Goal: Transaction & Acquisition: Purchase product/service

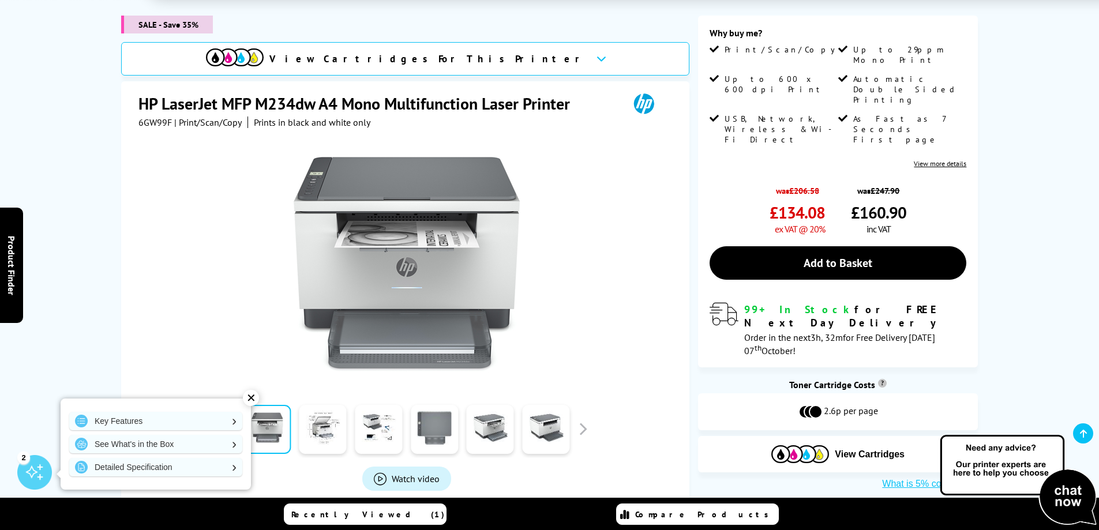
scroll to position [173, 0]
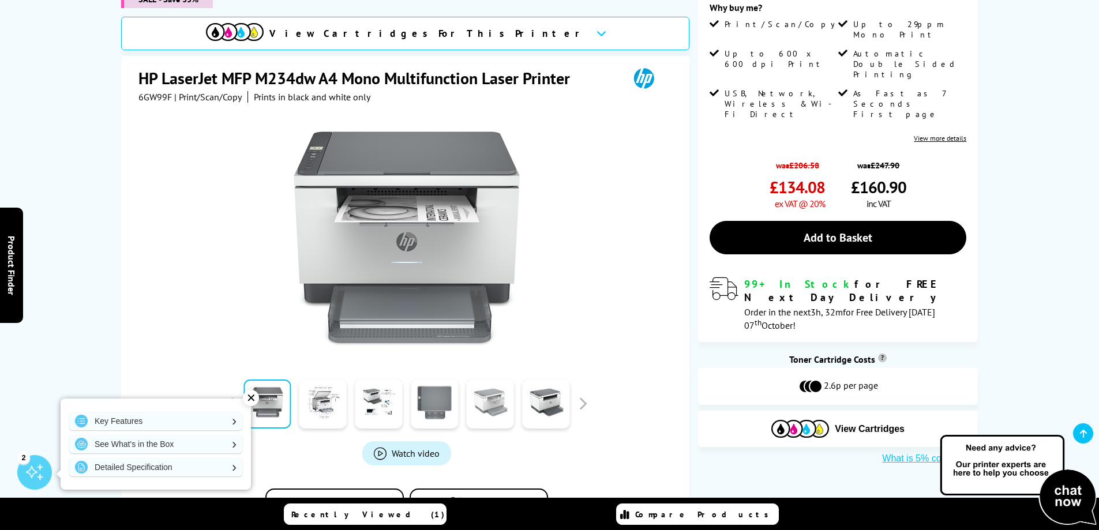
click at [497, 407] on link at bounding box center [490, 404] width 47 height 49
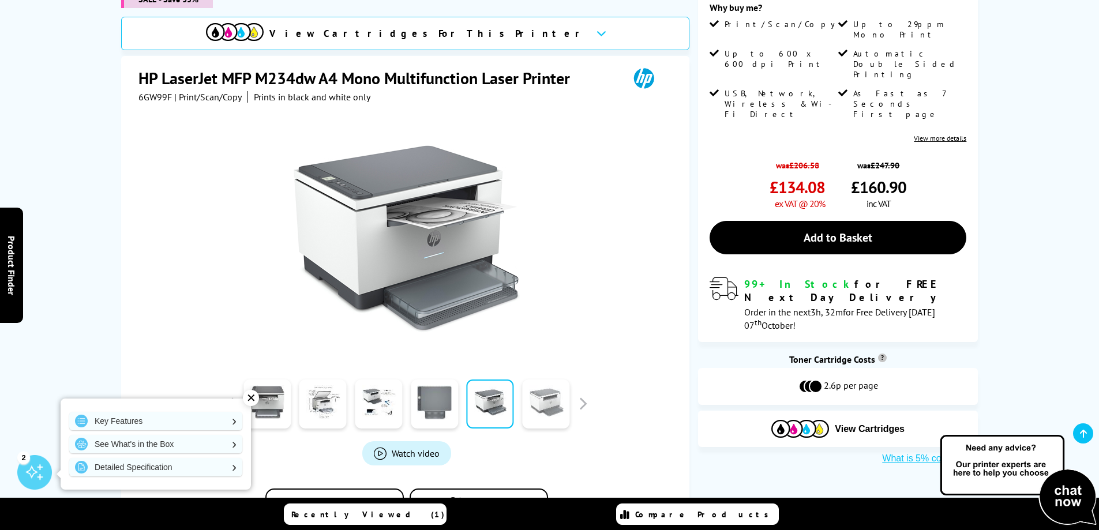
click at [539, 409] on link at bounding box center [545, 404] width 47 height 49
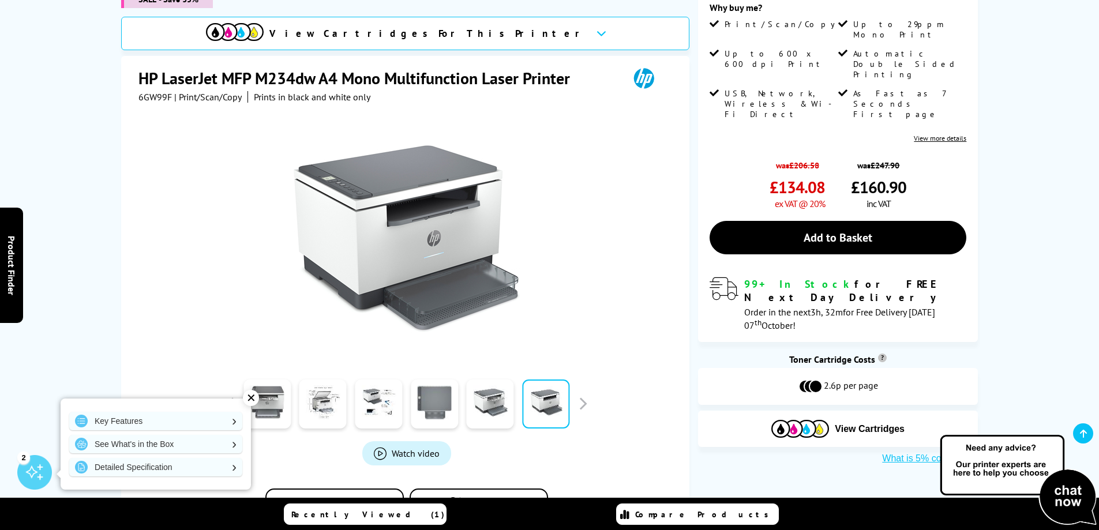
scroll to position [0, 0]
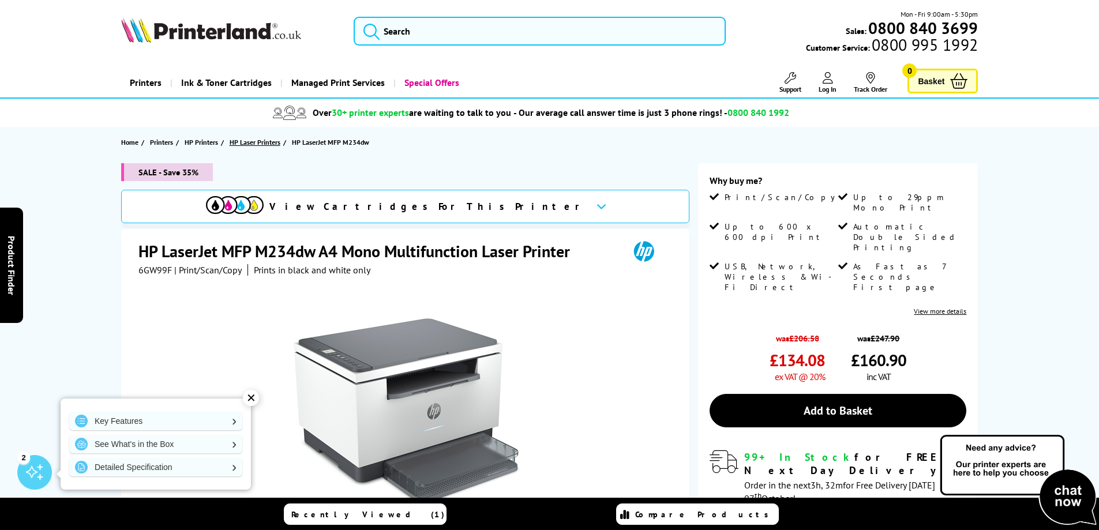
click at [250, 143] on span "HP Laser Printers" at bounding box center [255, 142] width 51 height 12
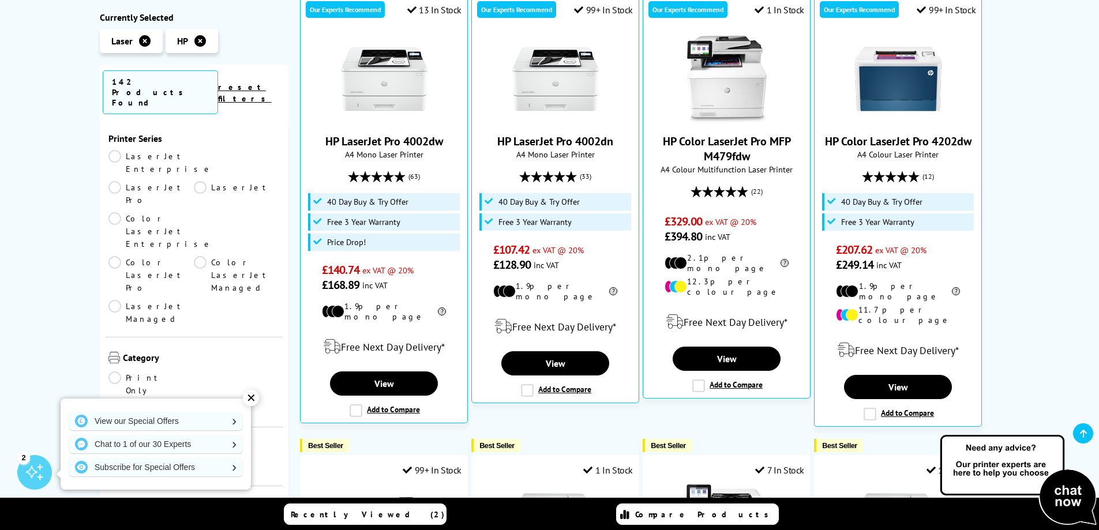
scroll to position [115, 0]
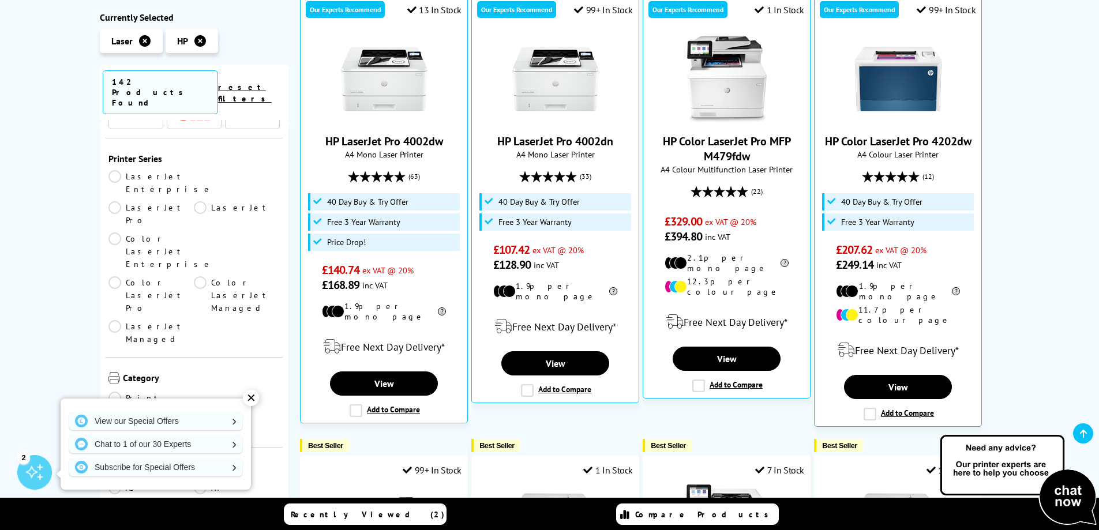
click at [115, 276] on link "Color LaserJet Pro" at bounding box center [151, 295] width 86 height 38
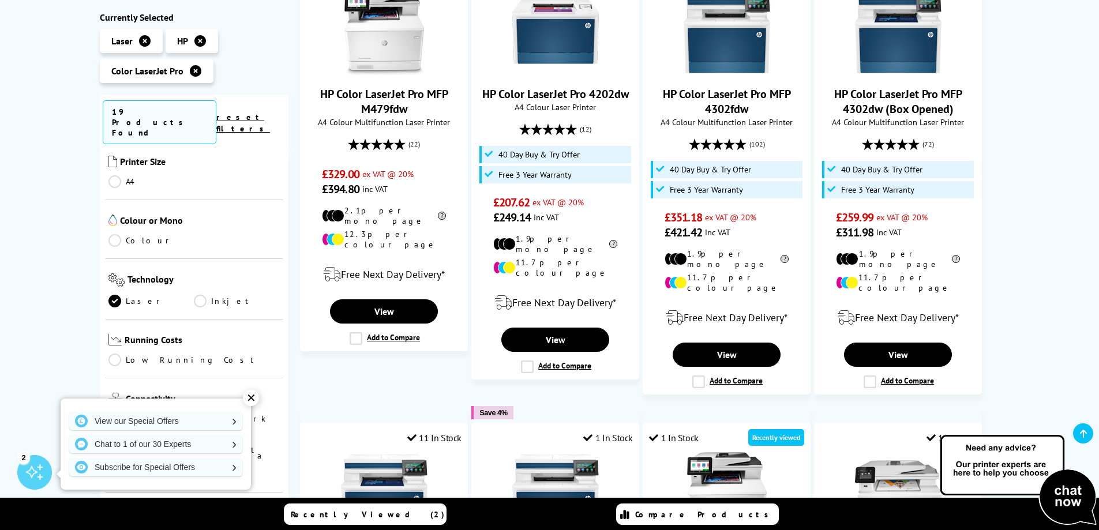
scroll to position [346, 0]
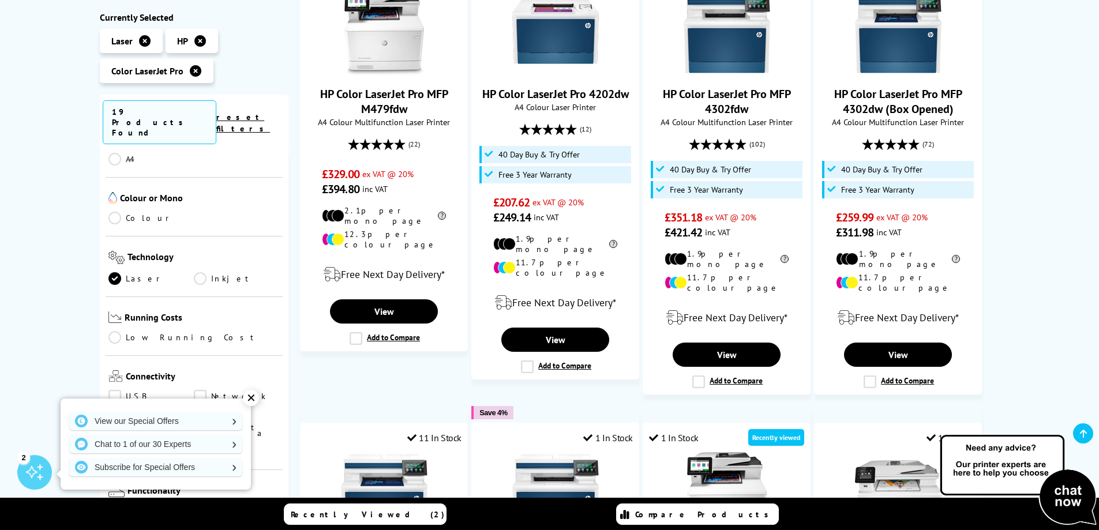
click at [199, 409] on link "Wi-Fi Direct" at bounding box center [237, 415] width 86 height 13
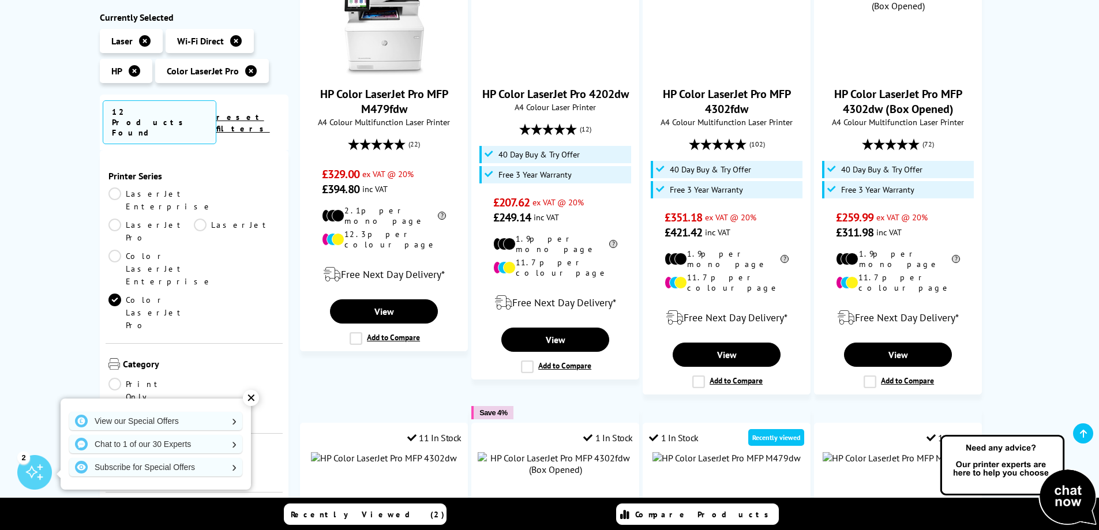
scroll to position [346, 0]
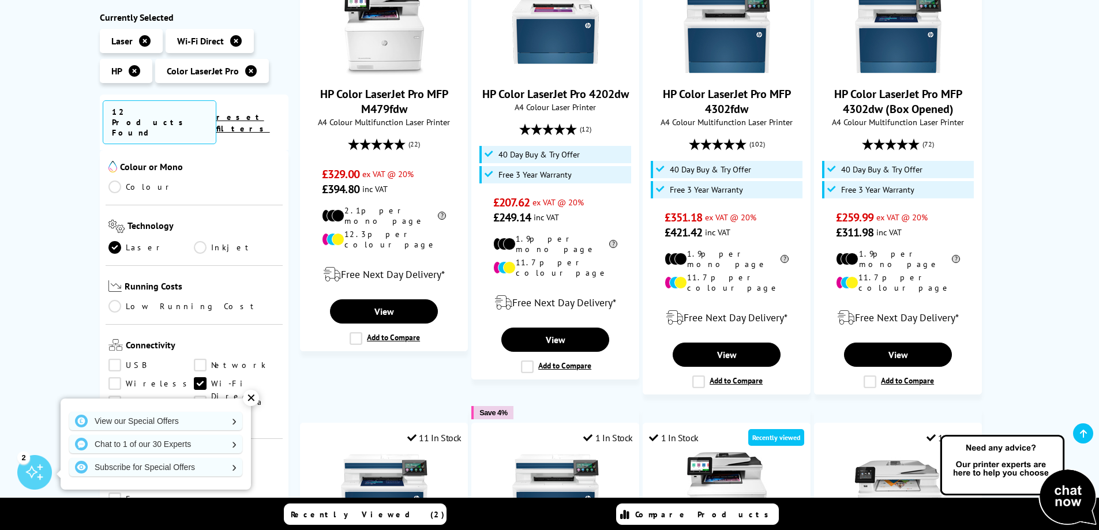
click at [115, 378] on link "Wireless" at bounding box center [151, 384] width 86 height 13
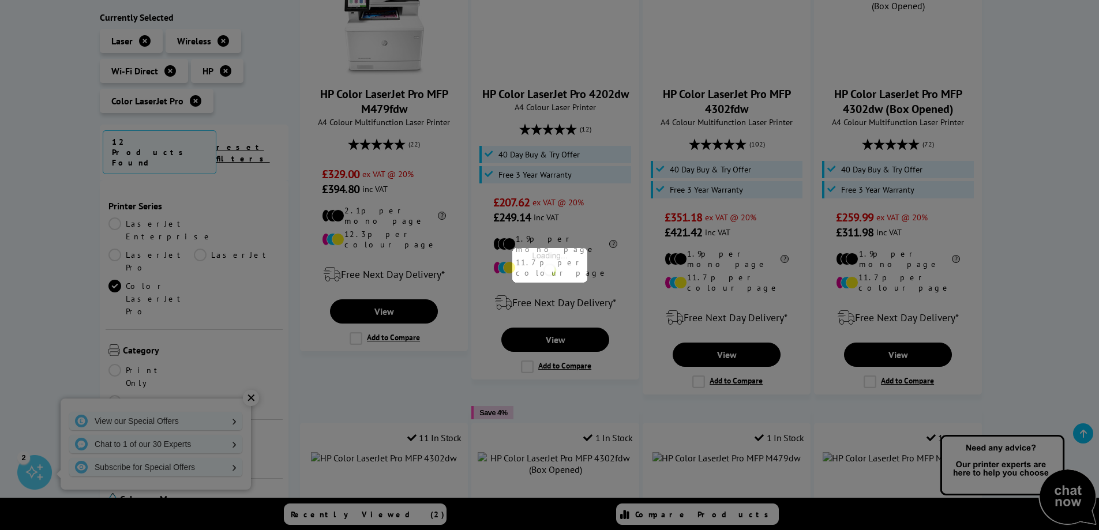
scroll to position [346, 0]
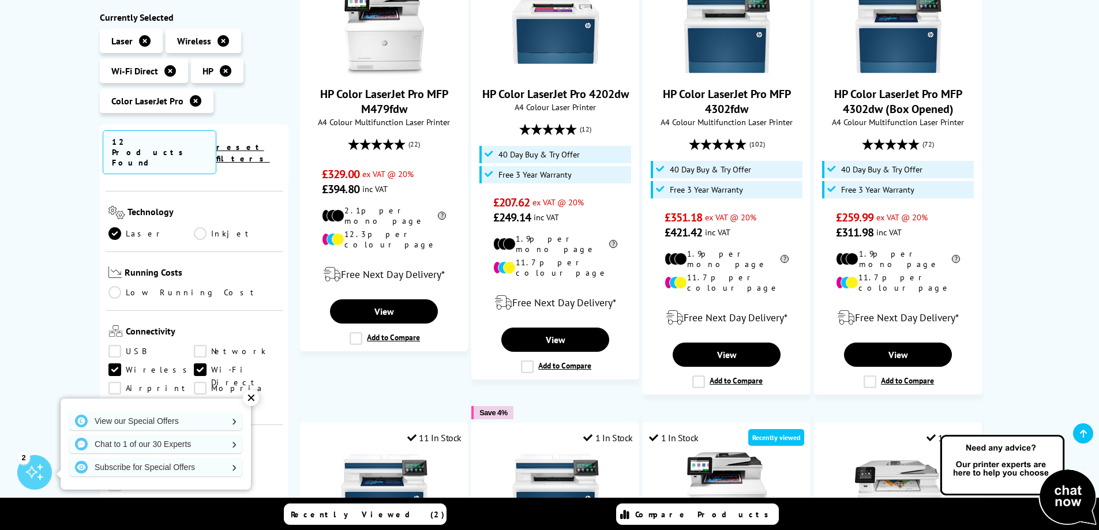
click at [115, 461] on link "Copy" at bounding box center [151, 467] width 86 height 13
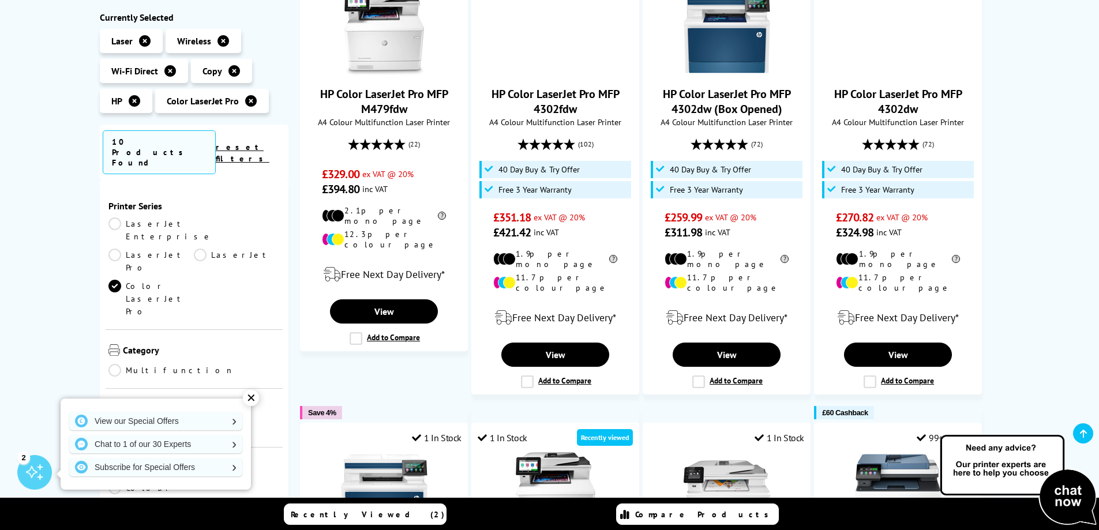
scroll to position [346, 0]
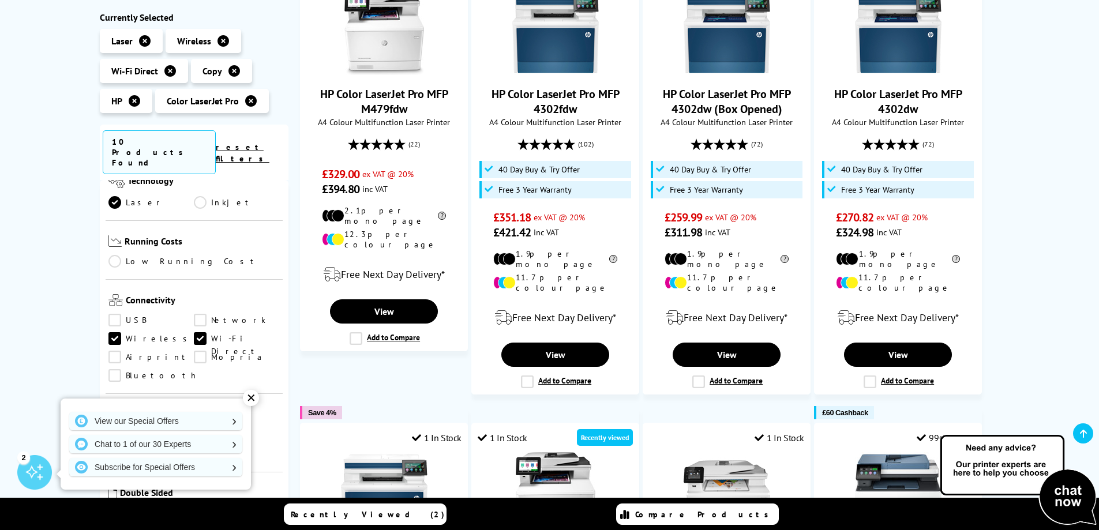
click at [198, 430] on link "Scan" at bounding box center [237, 436] width 86 height 13
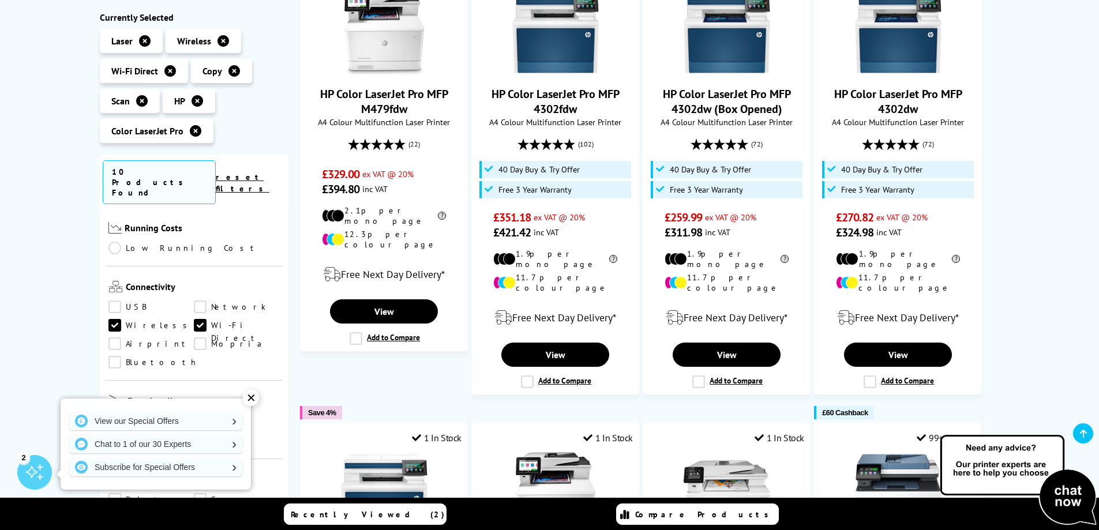
scroll to position [462, 0]
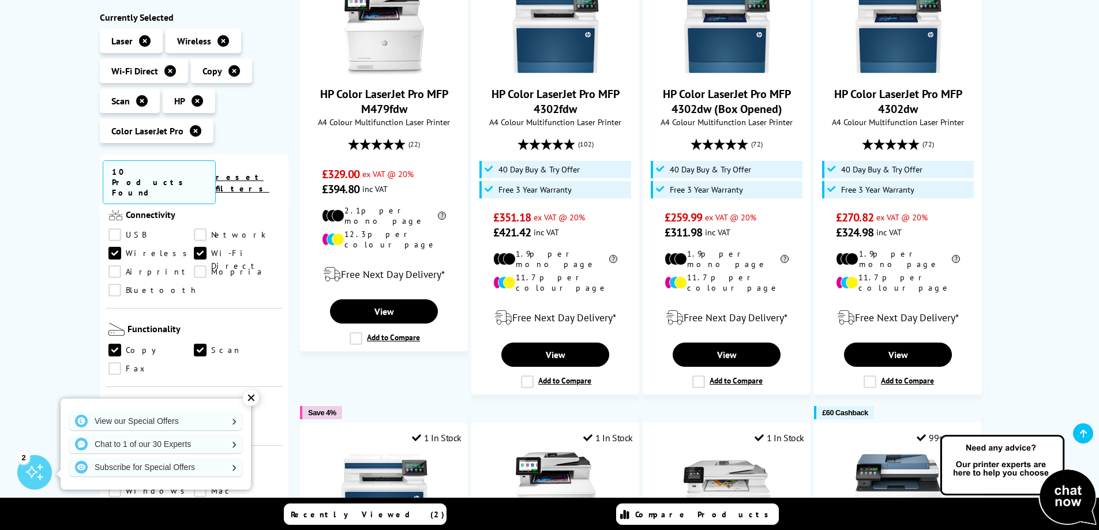
click at [116, 363] on link "Fax" at bounding box center [151, 369] width 86 height 13
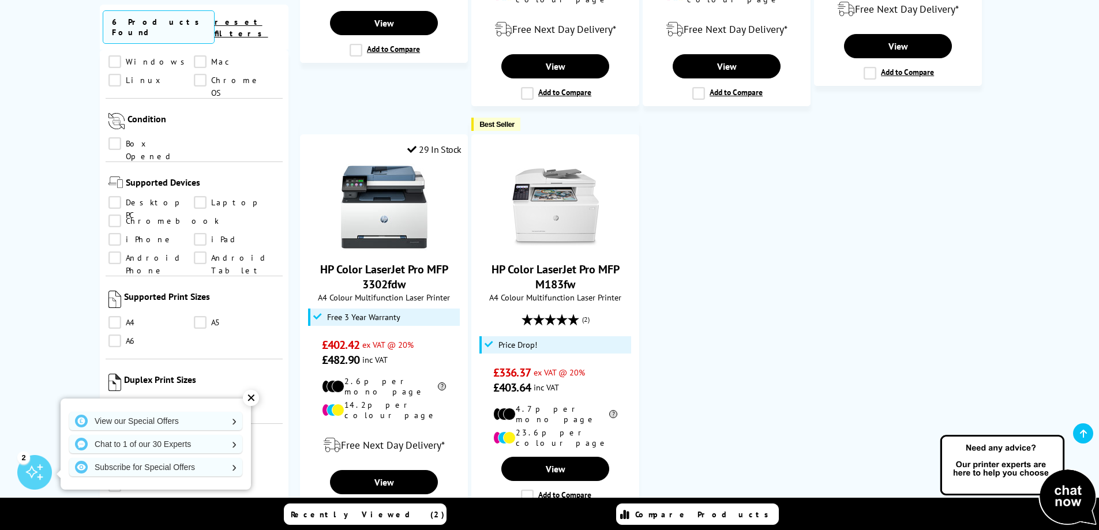
scroll to position [692, 0]
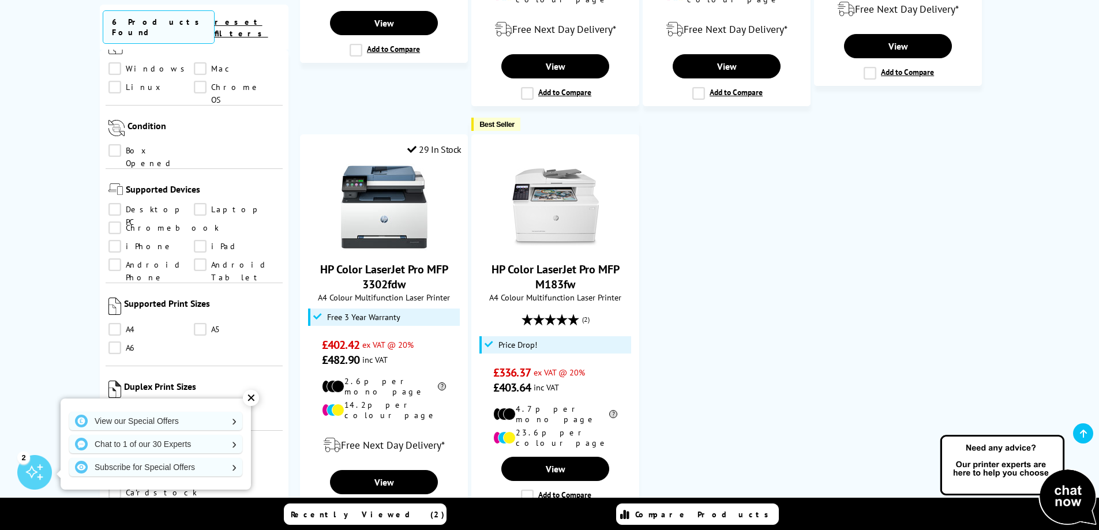
click at [117, 323] on link "A4" at bounding box center [151, 329] width 86 height 13
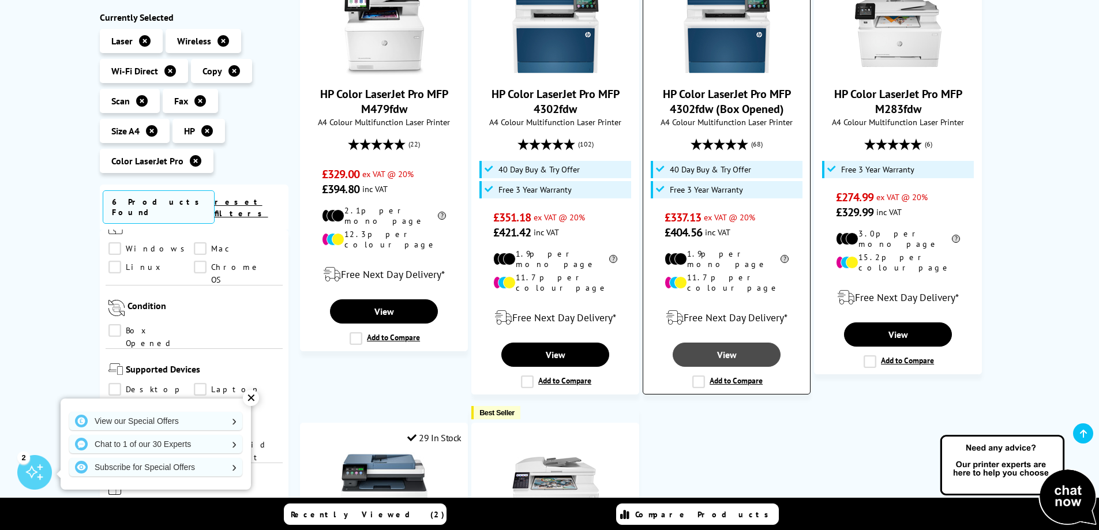
scroll to position [231, 0]
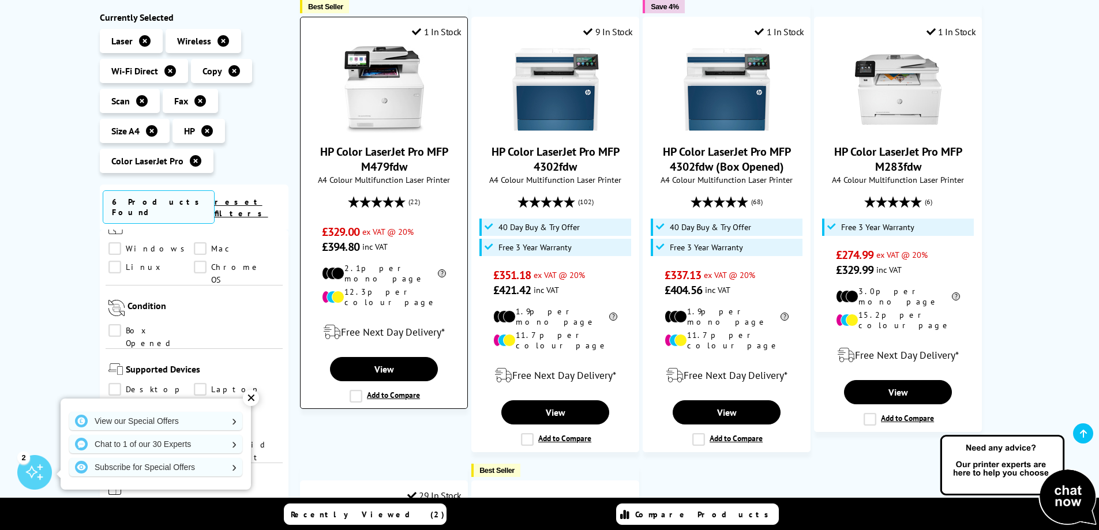
click at [382, 108] on img at bounding box center [384, 89] width 87 height 87
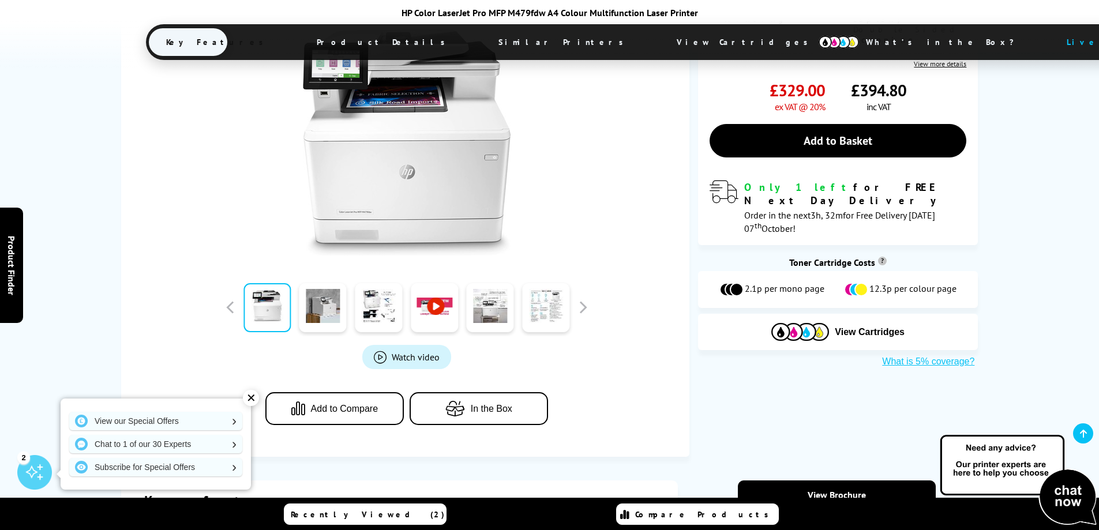
scroll to position [231, 0]
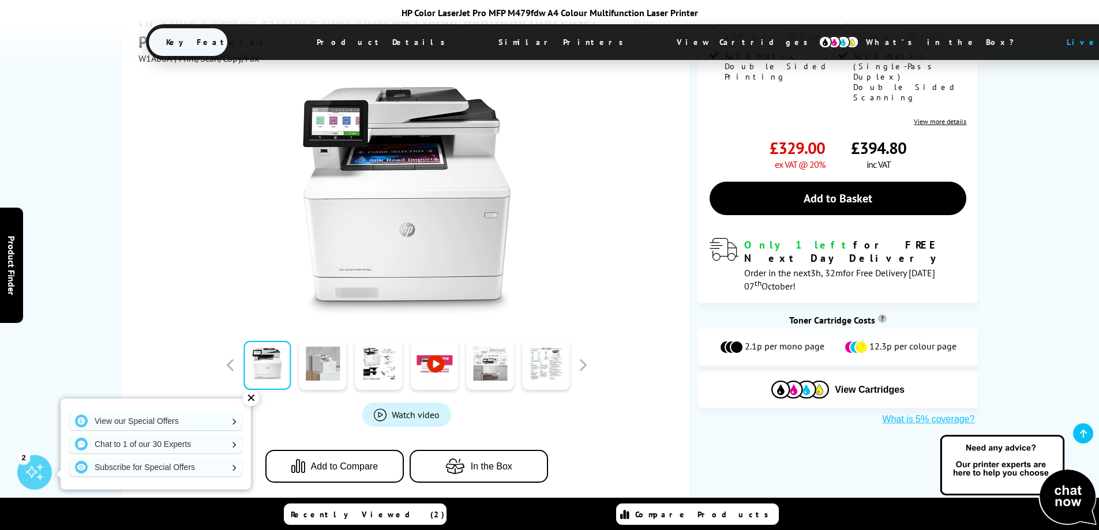
click at [320, 364] on link at bounding box center [322, 365] width 47 height 49
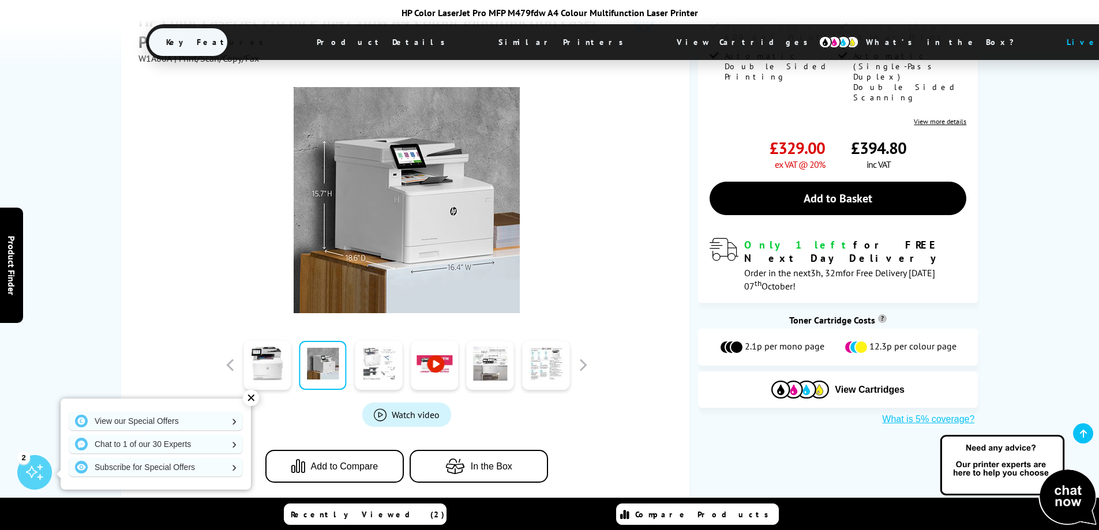
click at [381, 369] on link at bounding box center [378, 365] width 47 height 49
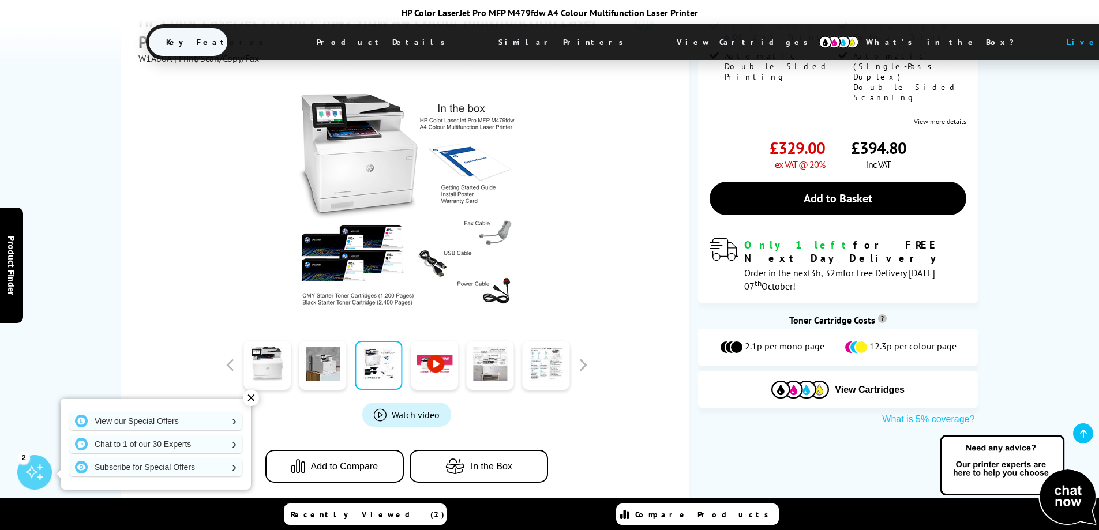
click at [439, 363] on link at bounding box center [434, 365] width 47 height 49
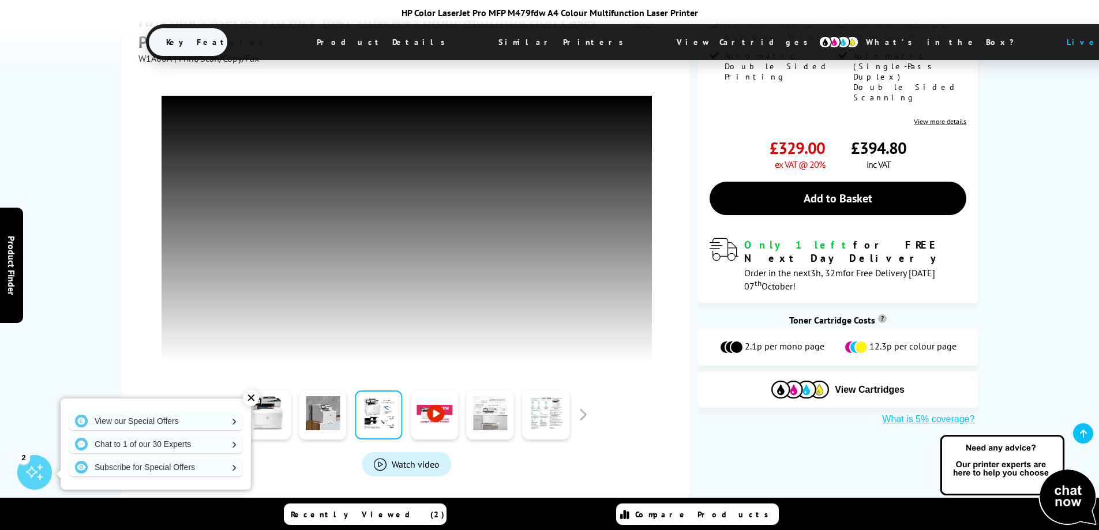
click at [481, 414] on link at bounding box center [490, 415] width 47 height 49
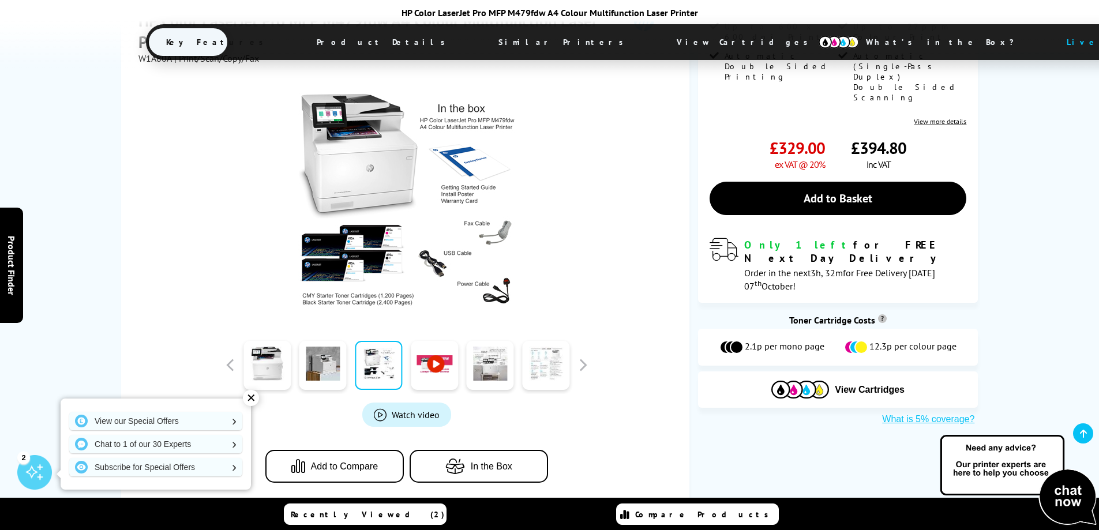
click at [550, 355] on link at bounding box center [545, 365] width 47 height 49
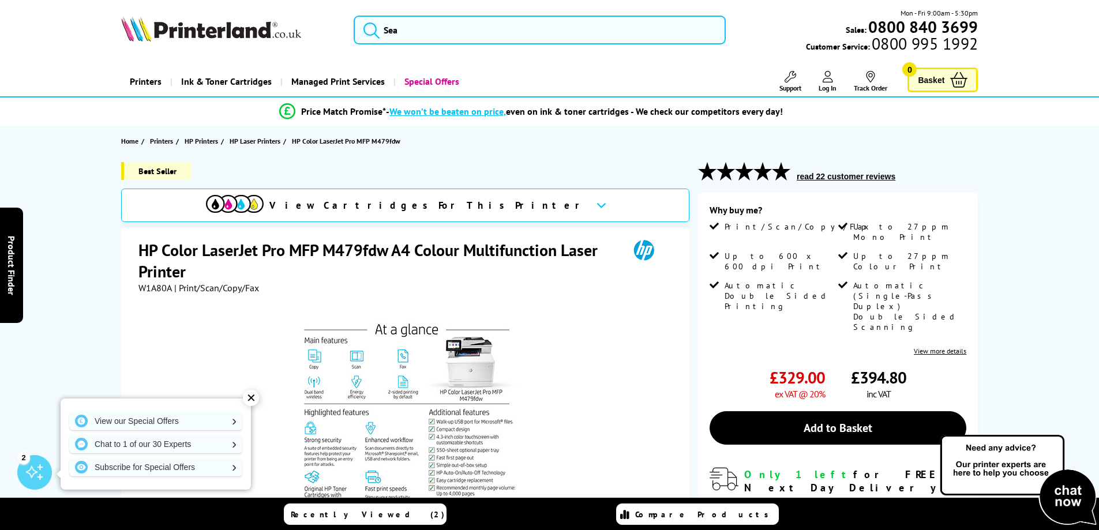
scroll to position [0, 0]
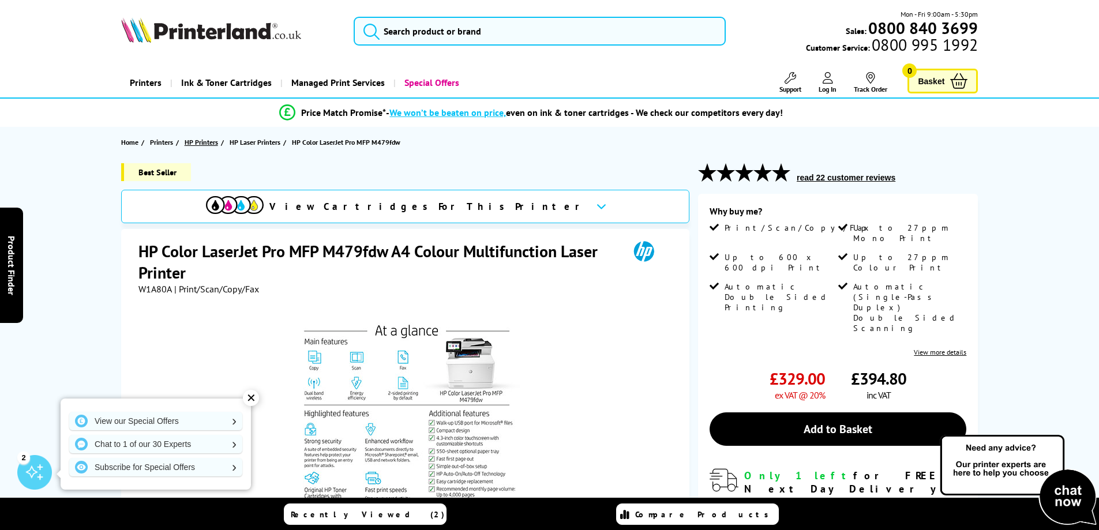
click at [194, 140] on span "HP Printers" at bounding box center [201, 142] width 33 height 12
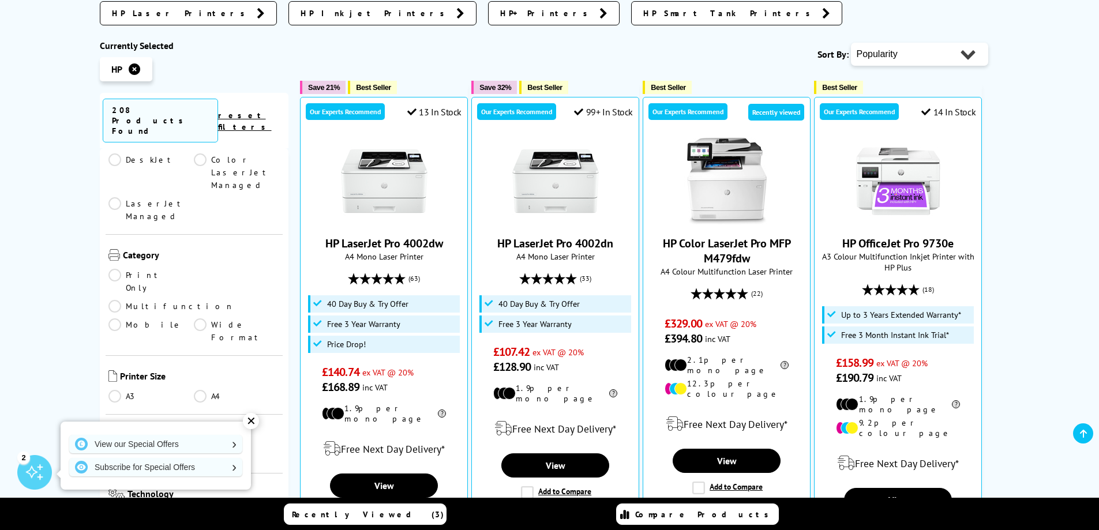
scroll to position [462, 0]
click at [114, 381] on link "A3" at bounding box center [151, 387] width 86 height 13
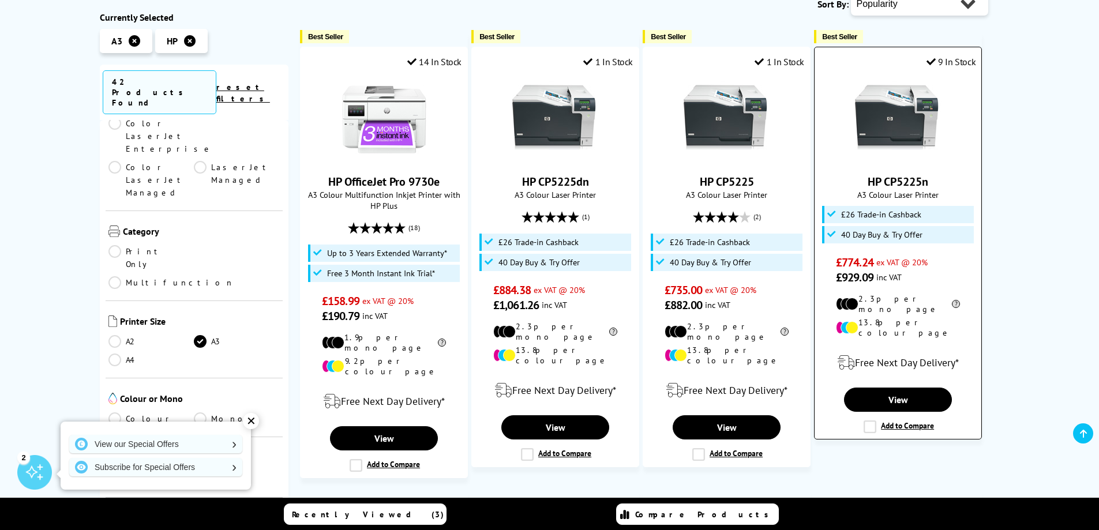
scroll to position [231, 0]
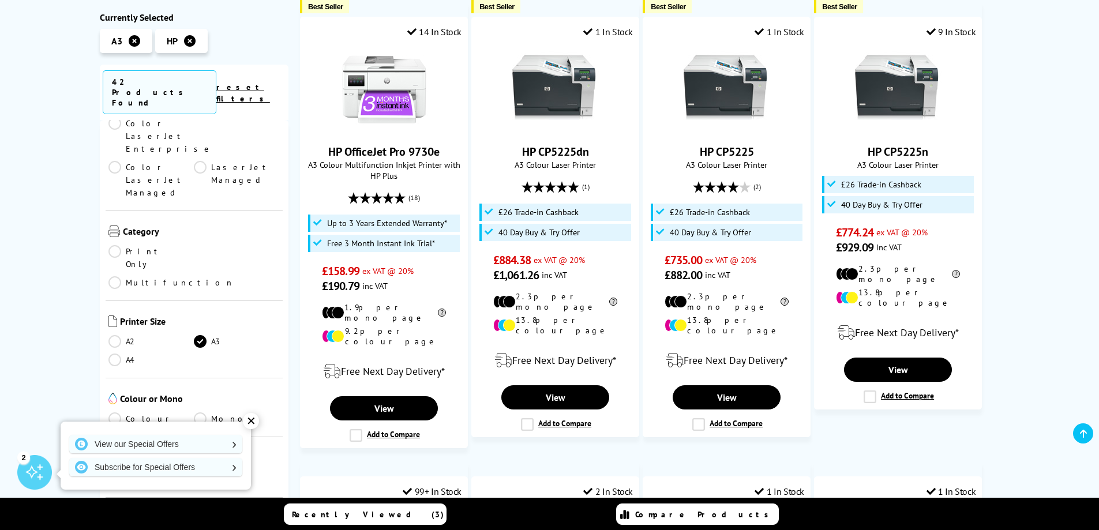
click at [113, 413] on link "Colour" at bounding box center [151, 419] width 86 height 13
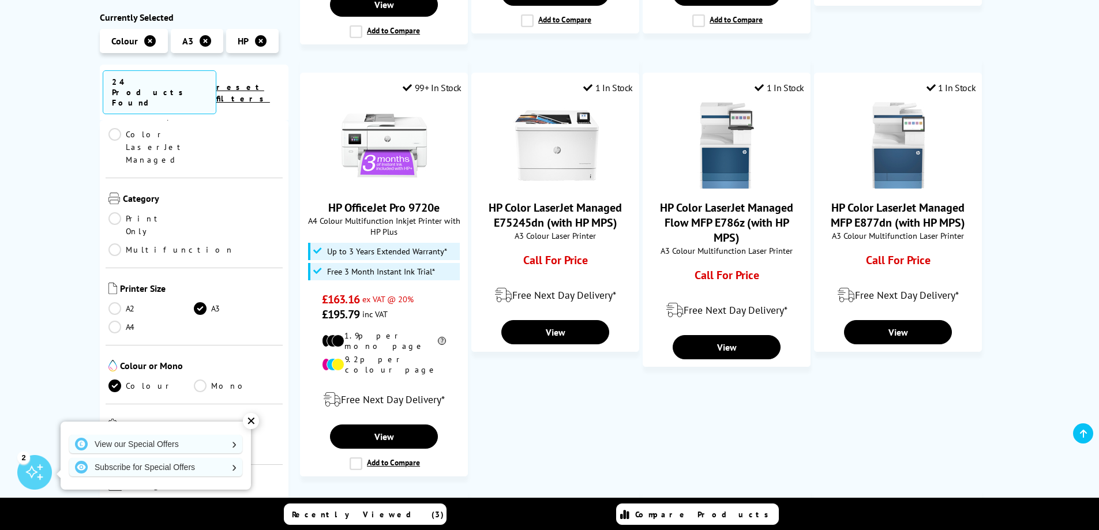
scroll to position [404, 0]
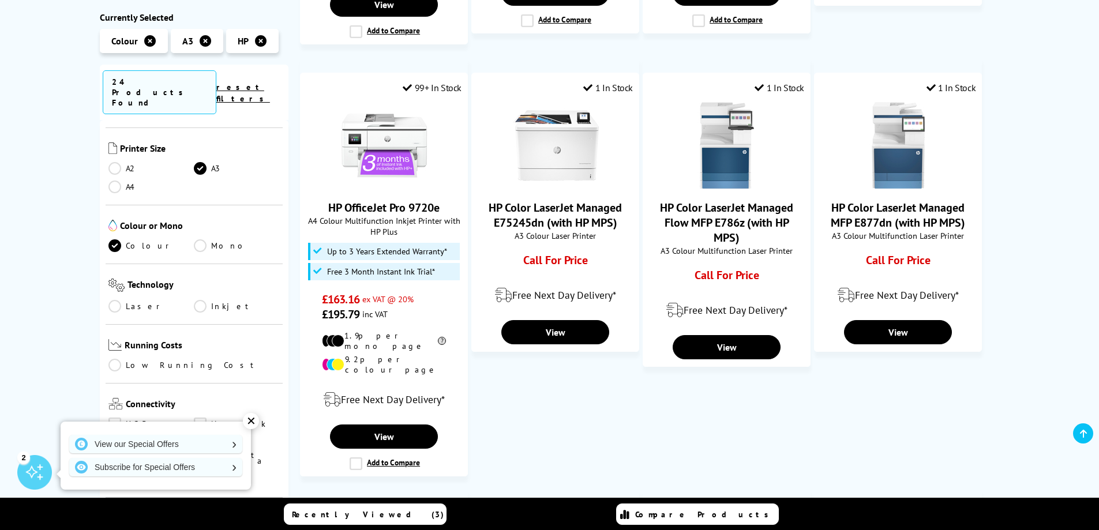
click at [198, 437] on link "Wi-Fi Direct" at bounding box center [237, 443] width 86 height 13
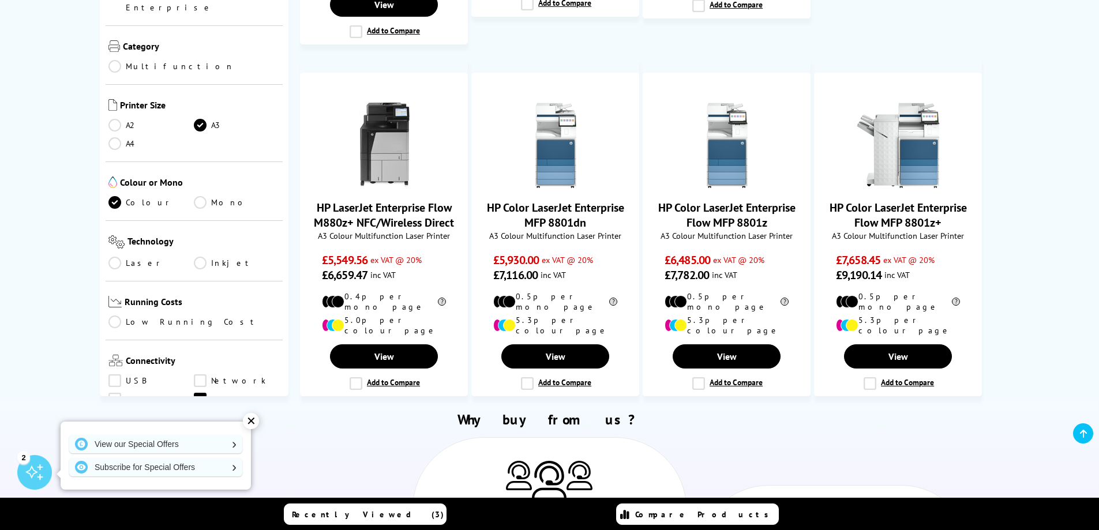
scroll to position [115, 0]
click at [115, 393] on link "Wireless" at bounding box center [151, 399] width 86 height 13
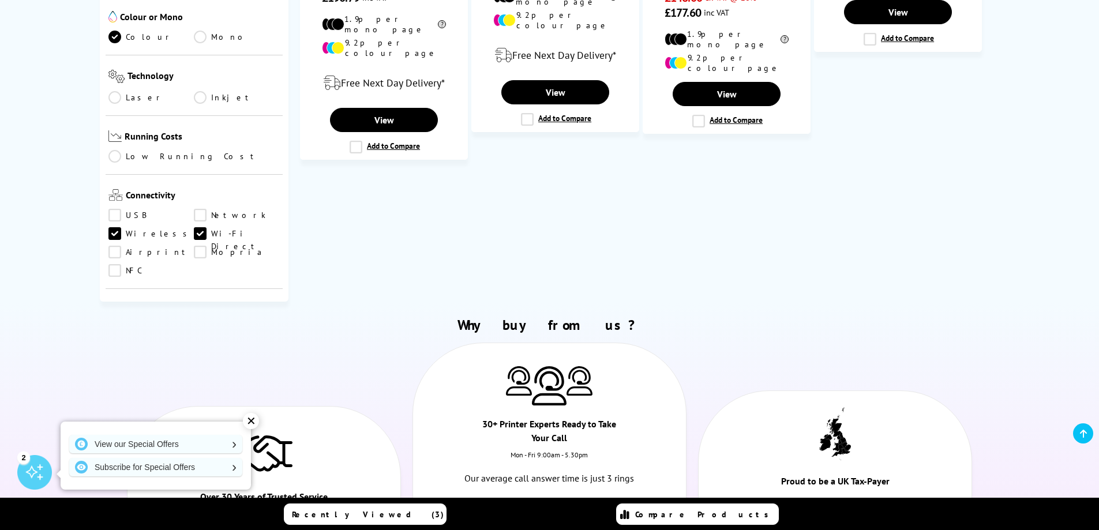
scroll to position [173, 0]
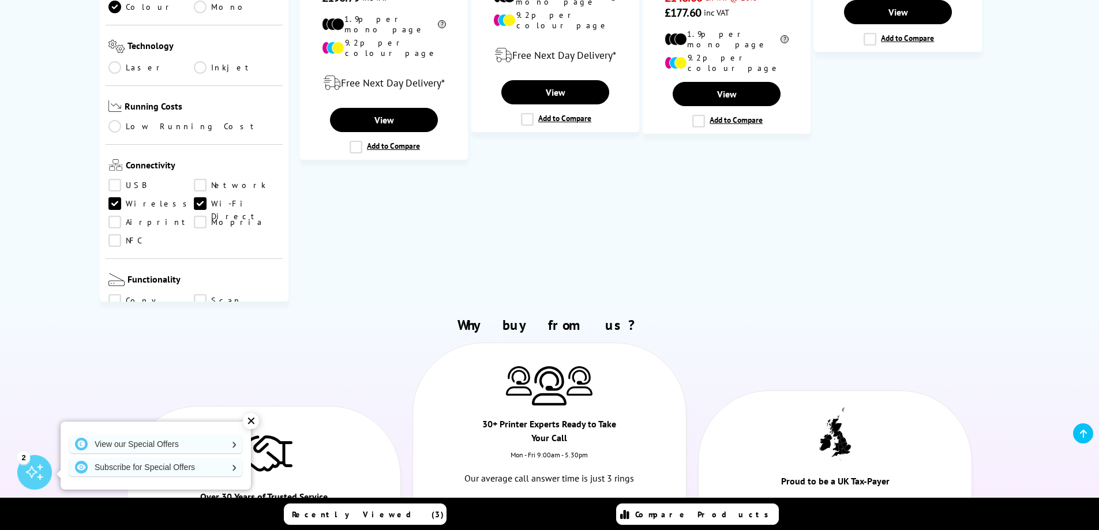
click at [203, 179] on link "Network" at bounding box center [237, 185] width 86 height 13
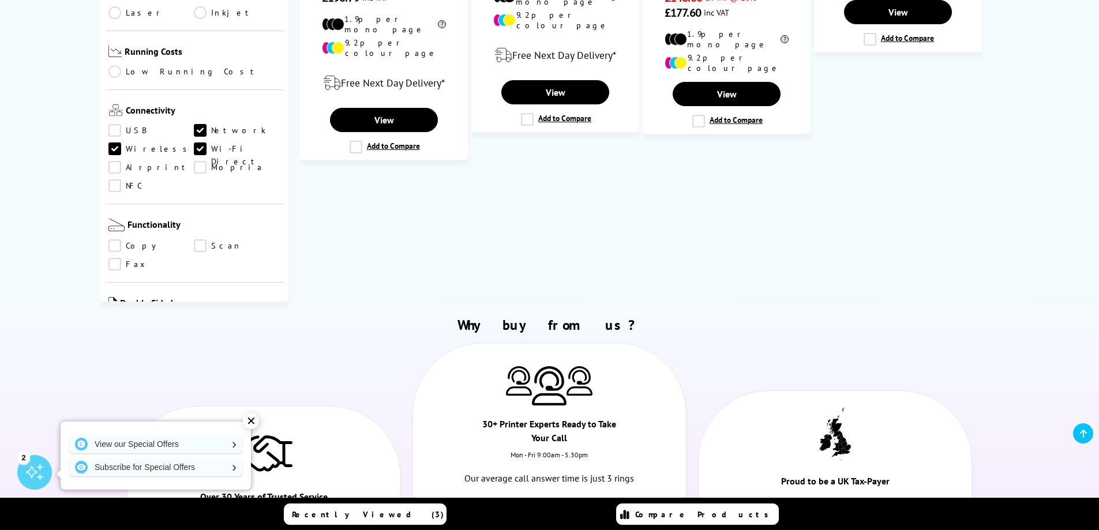
scroll to position [288, 0]
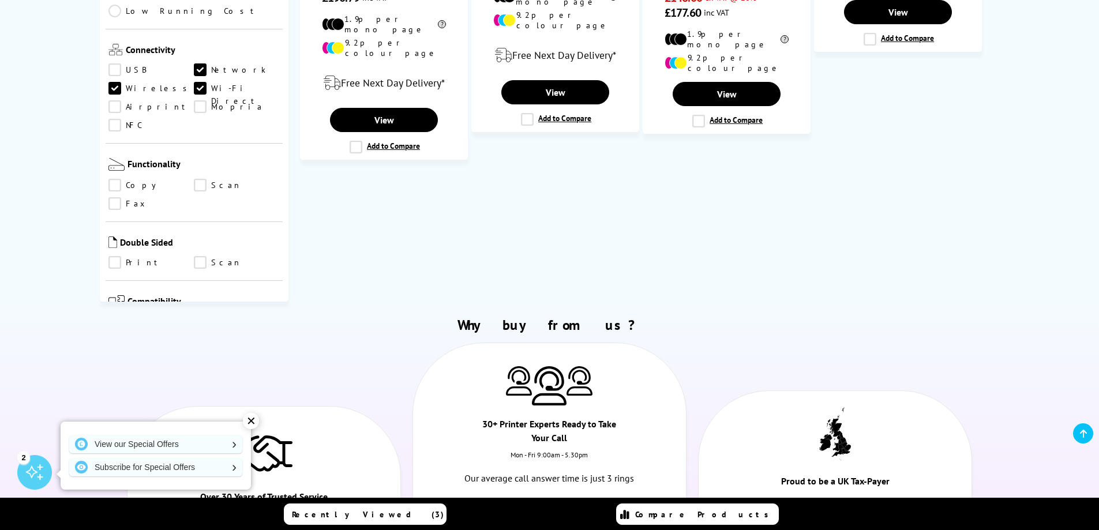
click at [114, 256] on link "Print" at bounding box center [151, 262] width 86 height 13
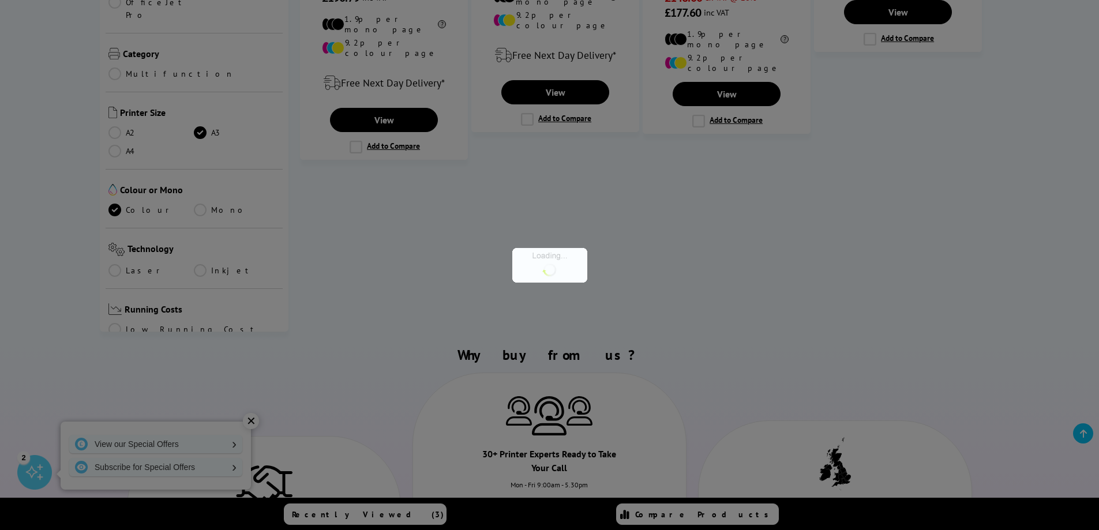
scroll to position [288, 0]
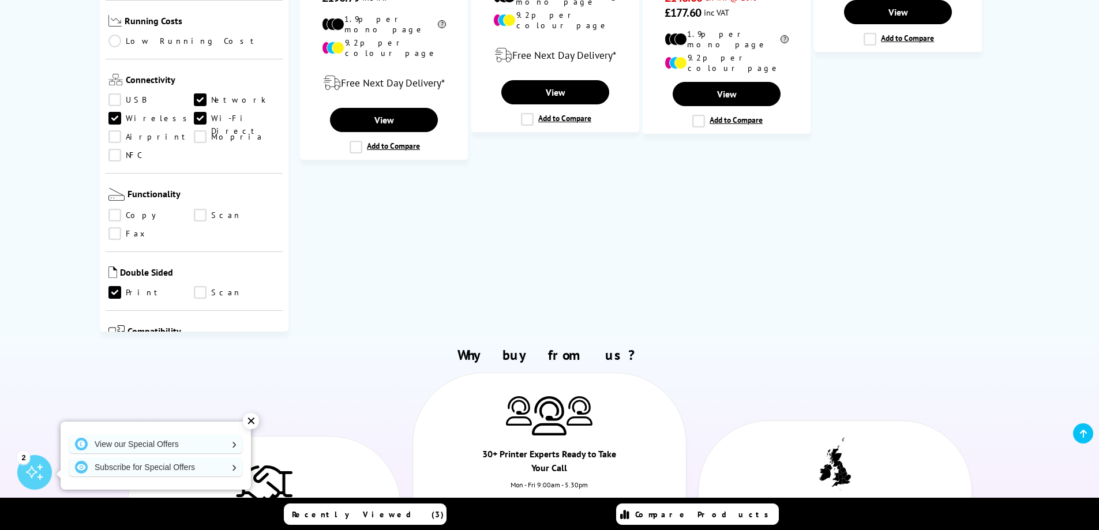
click at [203, 286] on link "Scan" at bounding box center [237, 292] width 86 height 13
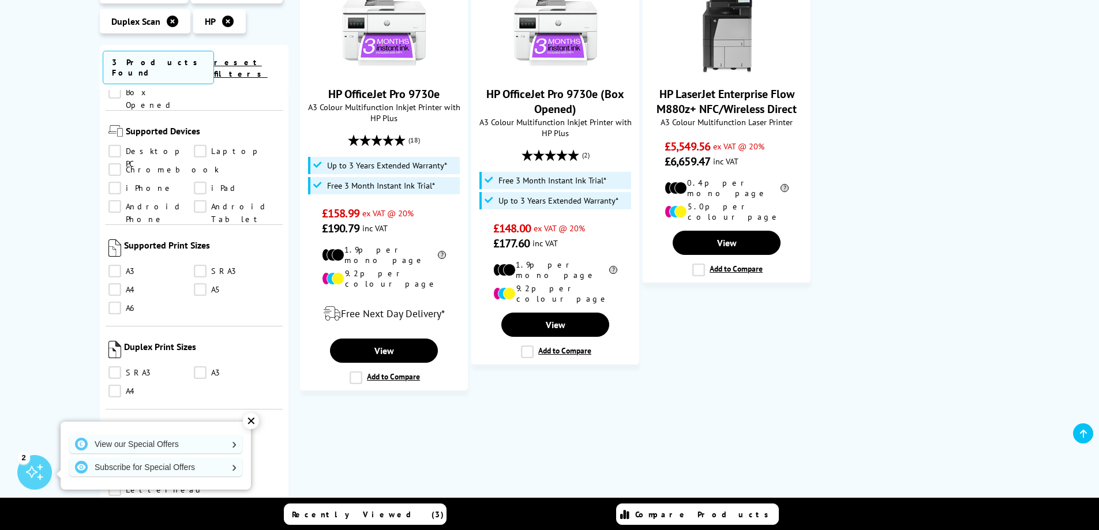
scroll to position [865, 0]
click at [115, 264] on link "A3" at bounding box center [151, 270] width 86 height 13
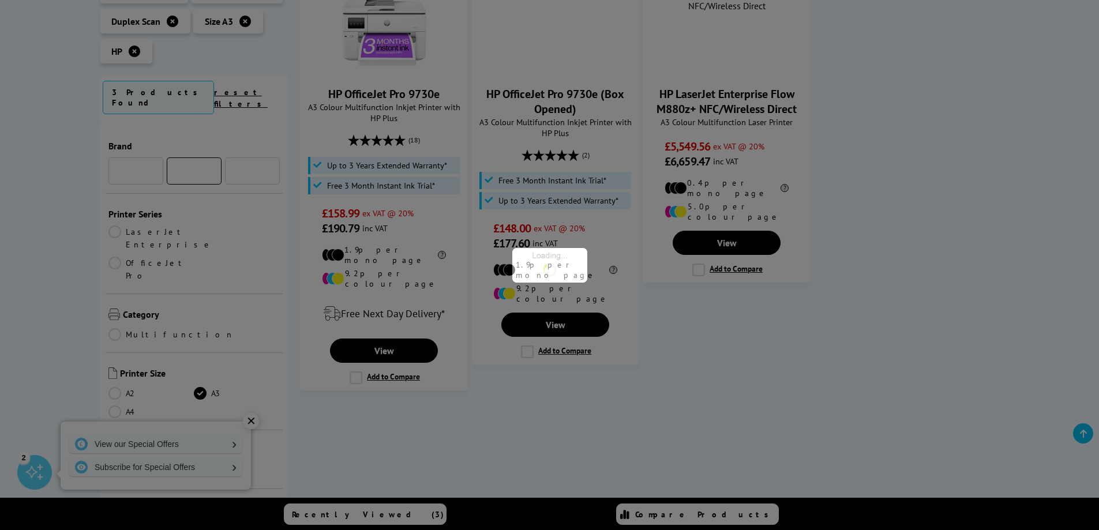
scroll to position [865, 0]
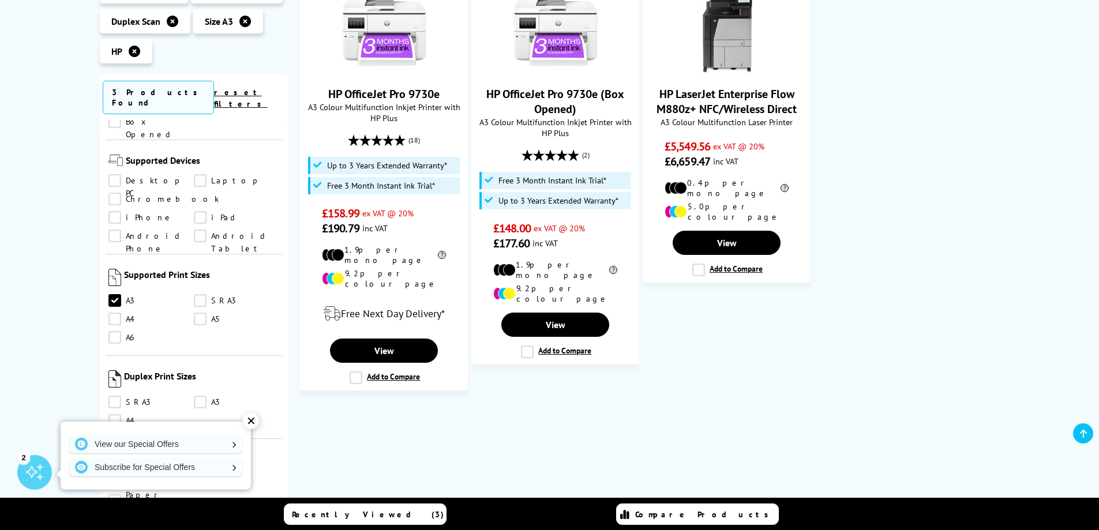
click at [115, 313] on link "A4" at bounding box center [151, 319] width 86 height 13
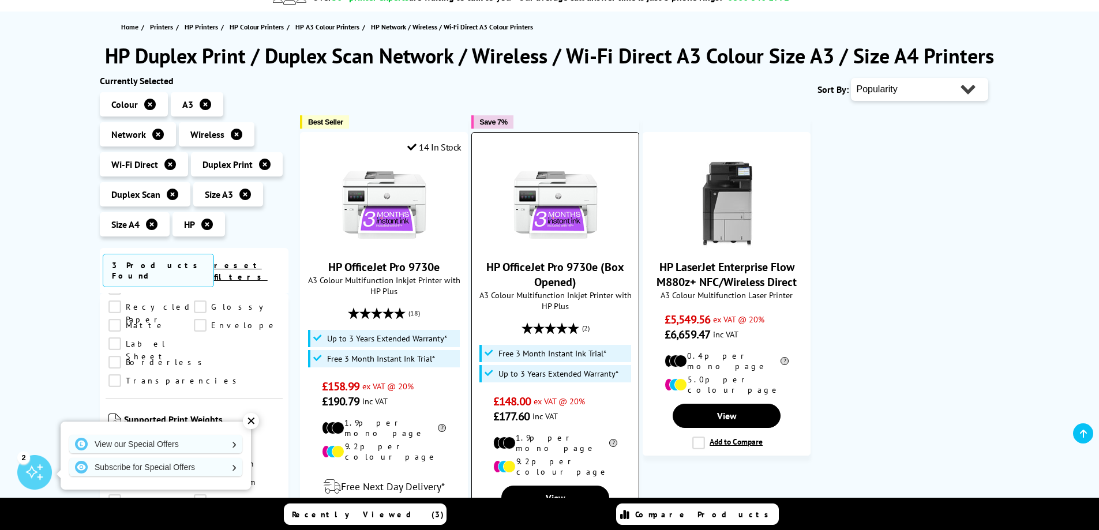
scroll to position [173, 0]
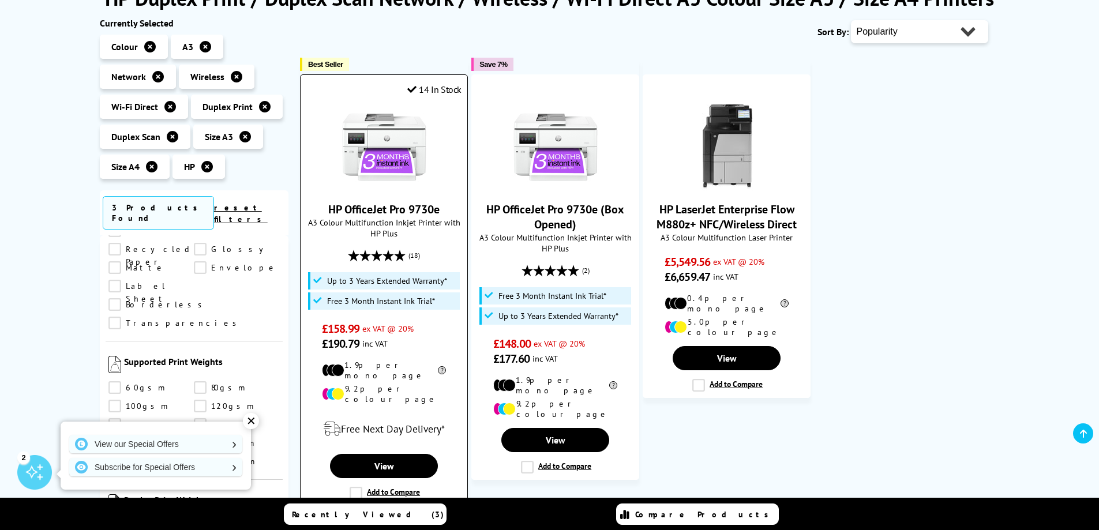
click at [410, 143] on img at bounding box center [384, 147] width 87 height 87
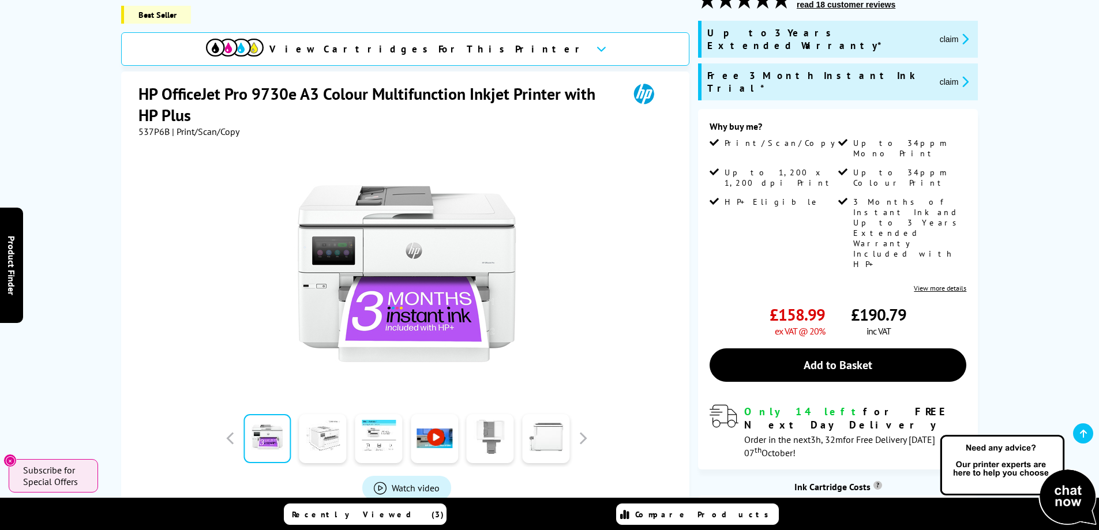
click at [317, 425] on link at bounding box center [322, 438] width 47 height 49
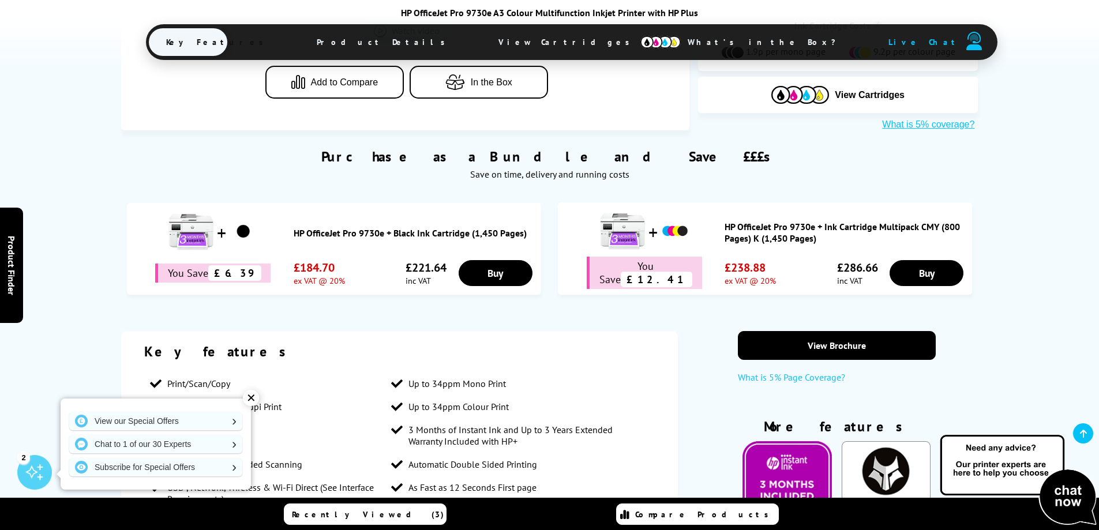
scroll to position [808, 0]
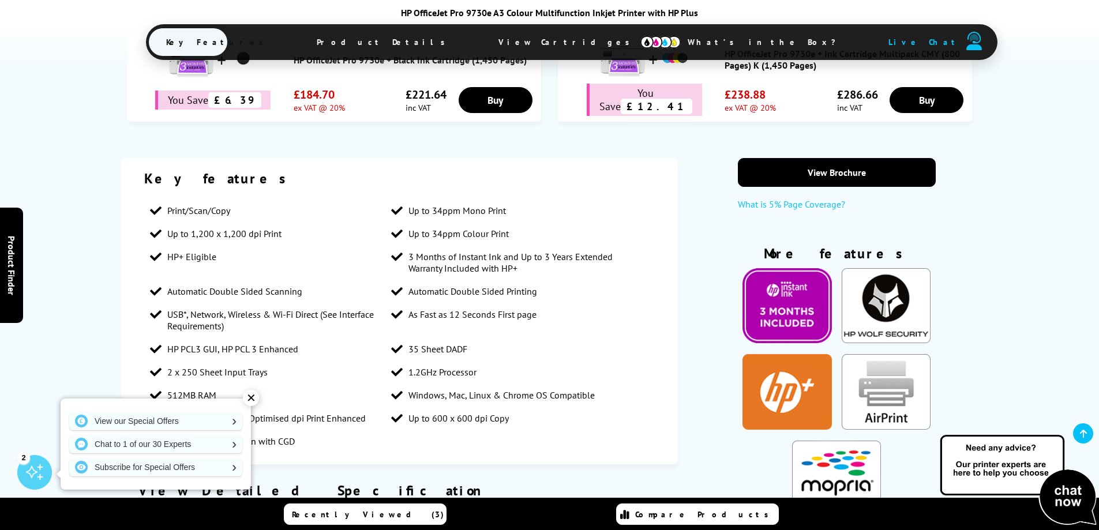
click at [252, 393] on div "✕" at bounding box center [251, 398] width 16 height 16
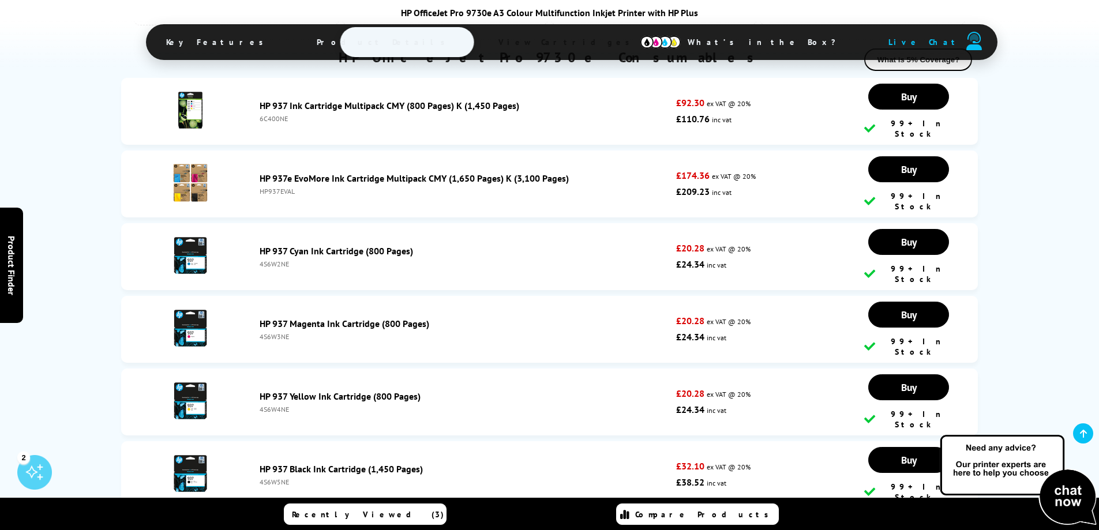
scroll to position [2712, 0]
